Goal: Transaction & Acquisition: Purchase product/service

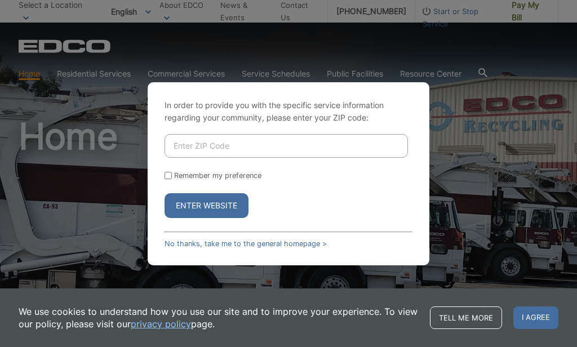
click at [309, 248] on link "No thanks, take me to the general homepage >" at bounding box center [246, 243] width 162 height 8
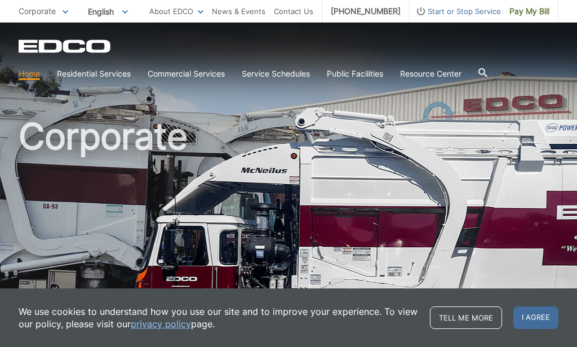
click at [474, 318] on link "Tell me more" at bounding box center [466, 318] width 72 height 23
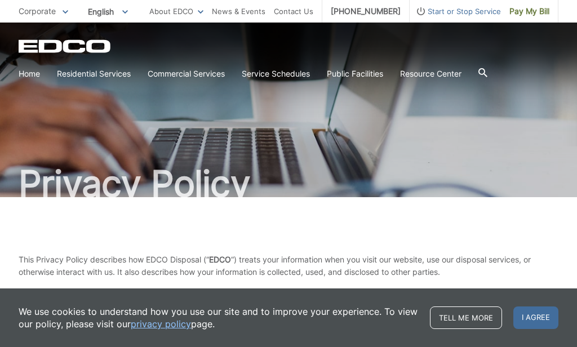
click at [454, 319] on link "Tell me more" at bounding box center [466, 318] width 72 height 23
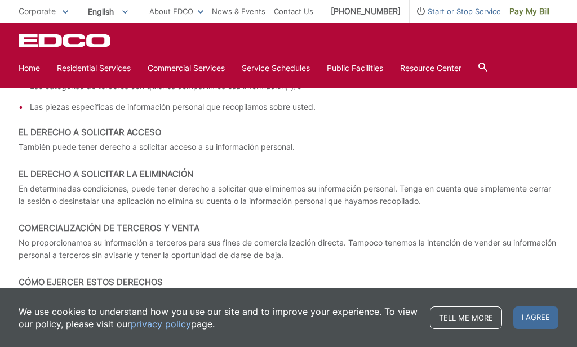
scroll to position [4001, 0]
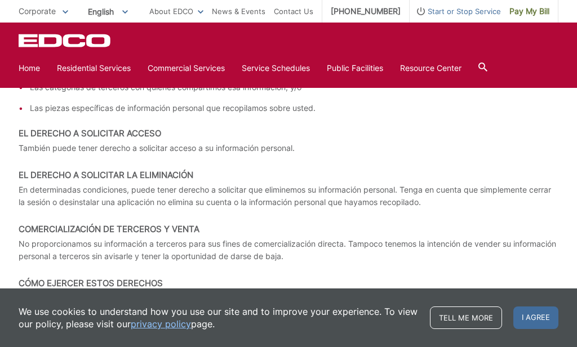
click at [533, 11] on span "Pay My Bill" at bounding box center [529, 11] width 40 height 12
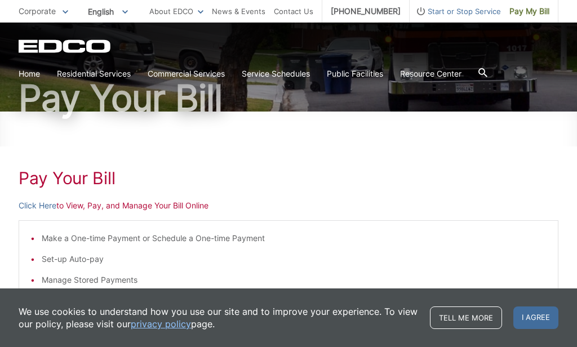
scroll to position [84, 0]
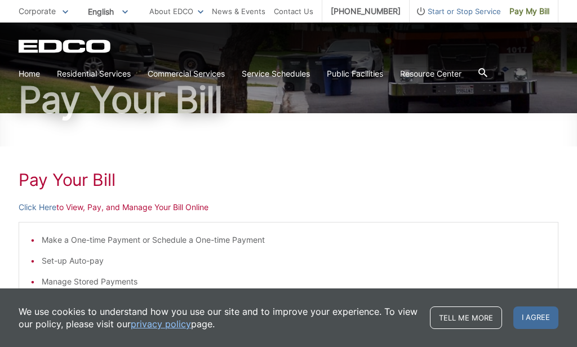
click at [32, 208] on link "Click Here" at bounding box center [38, 207] width 38 height 12
